Goal: Task Accomplishment & Management: Use online tool/utility

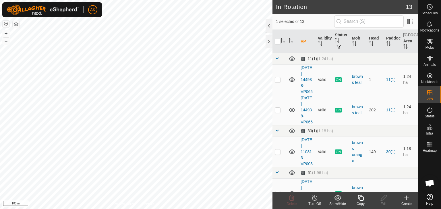
click at [359, 201] on icon at bounding box center [360, 198] width 7 height 7
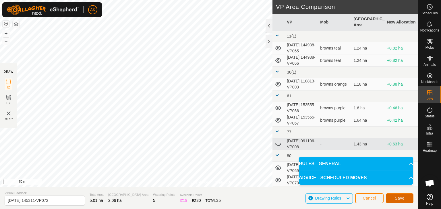
click at [398, 197] on span "Save" at bounding box center [400, 198] width 10 height 5
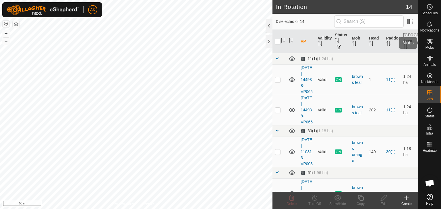
click at [430, 42] on icon at bounding box center [429, 41] width 6 height 5
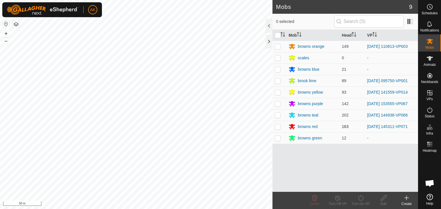
click at [276, 127] on p-checkbox at bounding box center [278, 127] width 6 height 5
checkbox input "true"
click at [365, 197] on turn-on-svg-icon at bounding box center [360, 198] width 23 height 7
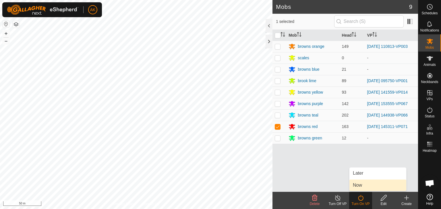
click at [363, 182] on link "Now" at bounding box center [377, 185] width 57 height 11
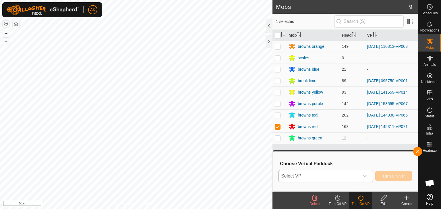
click at [319, 175] on span "Select VP" at bounding box center [319, 176] width 80 height 11
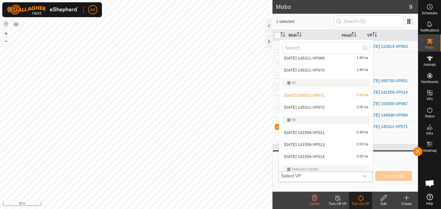
scroll to position [143, 0]
click at [301, 106] on li "2025-09-06 145311-VP072 2.06 ha" at bounding box center [326, 106] width 94 height 11
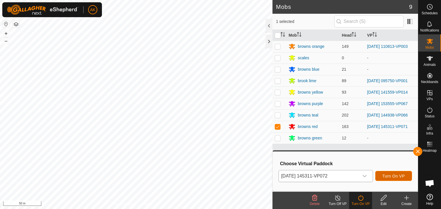
click at [392, 177] on span "Turn On VP" at bounding box center [393, 176] width 22 height 5
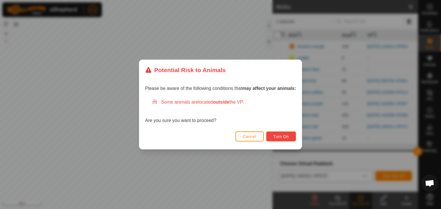
click at [277, 136] on span "Turn On" at bounding box center [280, 137] width 15 height 5
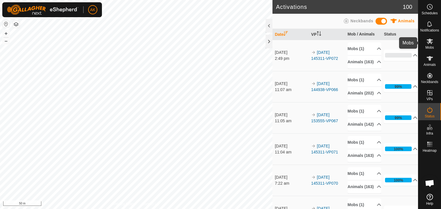
click at [430, 43] on icon at bounding box center [429, 41] width 7 height 7
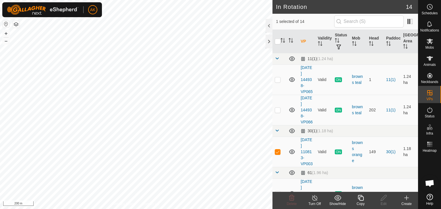
click at [361, 198] on icon at bounding box center [360, 198] width 7 height 7
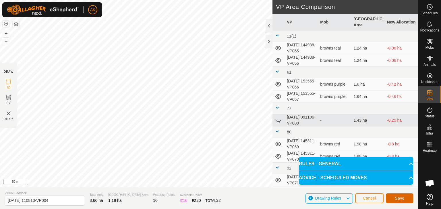
click at [397, 196] on span "Save" at bounding box center [400, 198] width 10 height 5
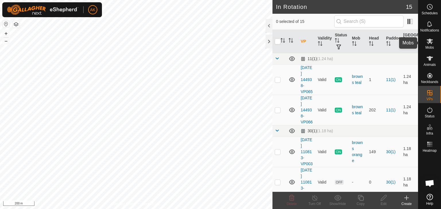
click at [428, 43] on icon at bounding box center [429, 41] width 6 height 5
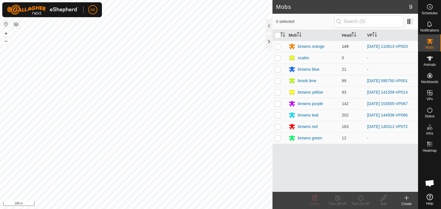
click at [280, 45] on p-checkbox at bounding box center [278, 46] width 6 height 5
checkbox input "true"
click at [358, 200] on icon at bounding box center [360, 198] width 5 height 6
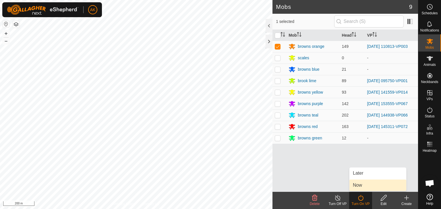
click at [359, 188] on link "Now" at bounding box center [377, 185] width 57 height 11
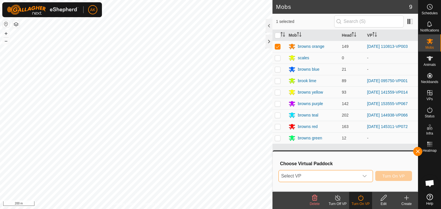
click at [352, 177] on span "Select VP" at bounding box center [319, 176] width 80 height 11
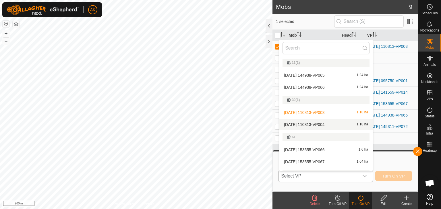
click at [315, 123] on li "2025-10-07 110813-VP004 1.18 ha" at bounding box center [326, 124] width 94 height 11
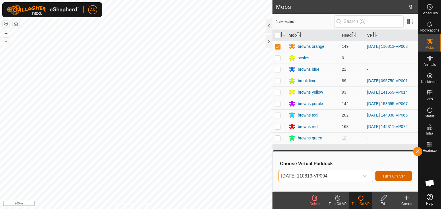
click at [396, 175] on span "Turn On VP" at bounding box center [393, 176] width 22 height 5
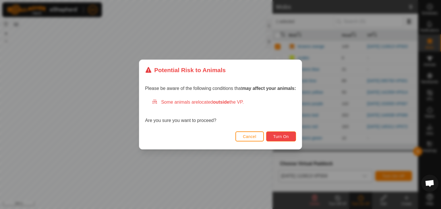
click at [282, 136] on span "Turn On" at bounding box center [280, 137] width 15 height 5
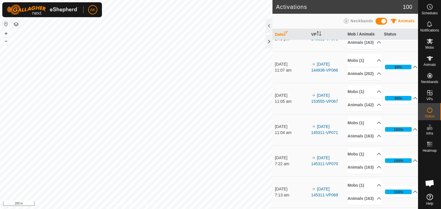
scroll to position [57, 0]
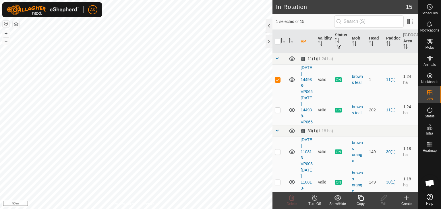
click at [361, 198] on icon at bounding box center [360, 198] width 7 height 7
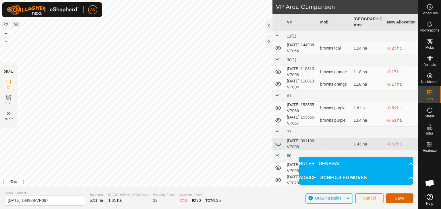
click at [394, 199] on button "Save" at bounding box center [400, 199] width 28 height 10
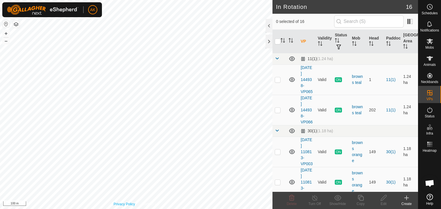
checkbox input "true"
click at [360, 199] on icon at bounding box center [360, 198] width 7 height 7
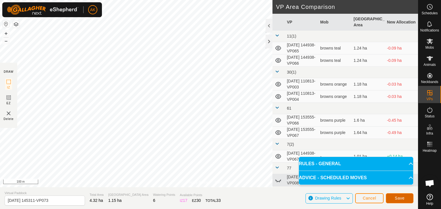
click at [395, 199] on span "Save" at bounding box center [400, 198] width 10 height 5
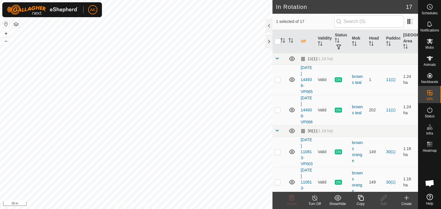
checkbox input "false"
checkbox input "true"
click at [360, 201] on icon at bounding box center [360, 198] width 6 height 6
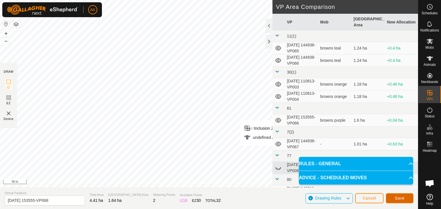
click at [407, 198] on button "Save" at bounding box center [400, 199] width 28 height 10
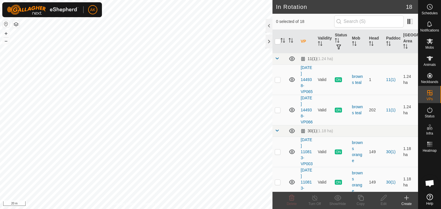
checkbox input "true"
click at [361, 199] on icon at bounding box center [360, 198] width 7 height 7
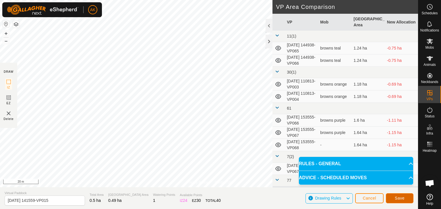
click at [402, 199] on span "Save" at bounding box center [400, 198] width 10 height 5
